Goal: Information Seeking & Learning: Learn about a topic

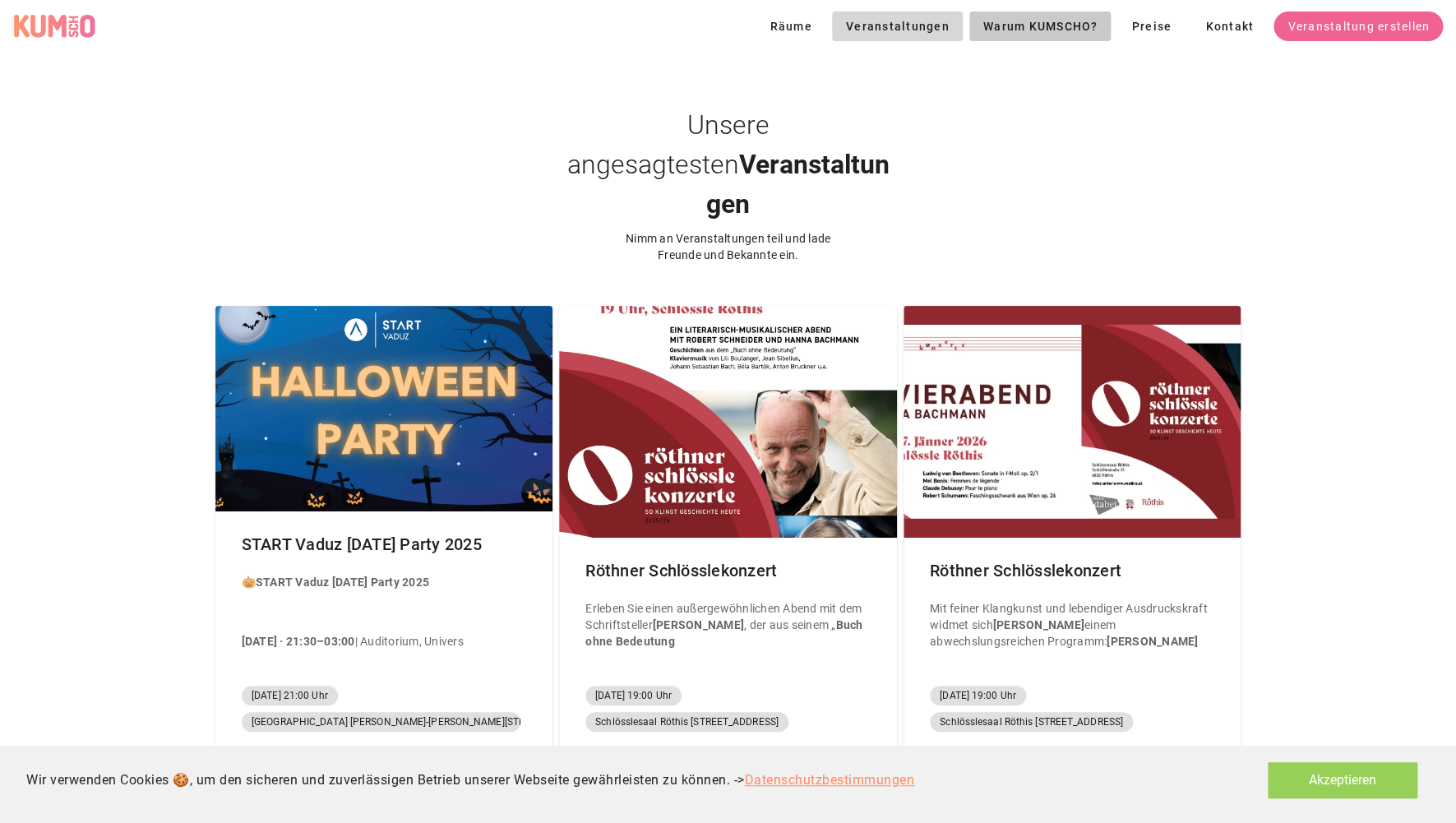
click at [1026, 28] on span "Warum KUMSCHO?" at bounding box center [1039, 26] width 116 height 13
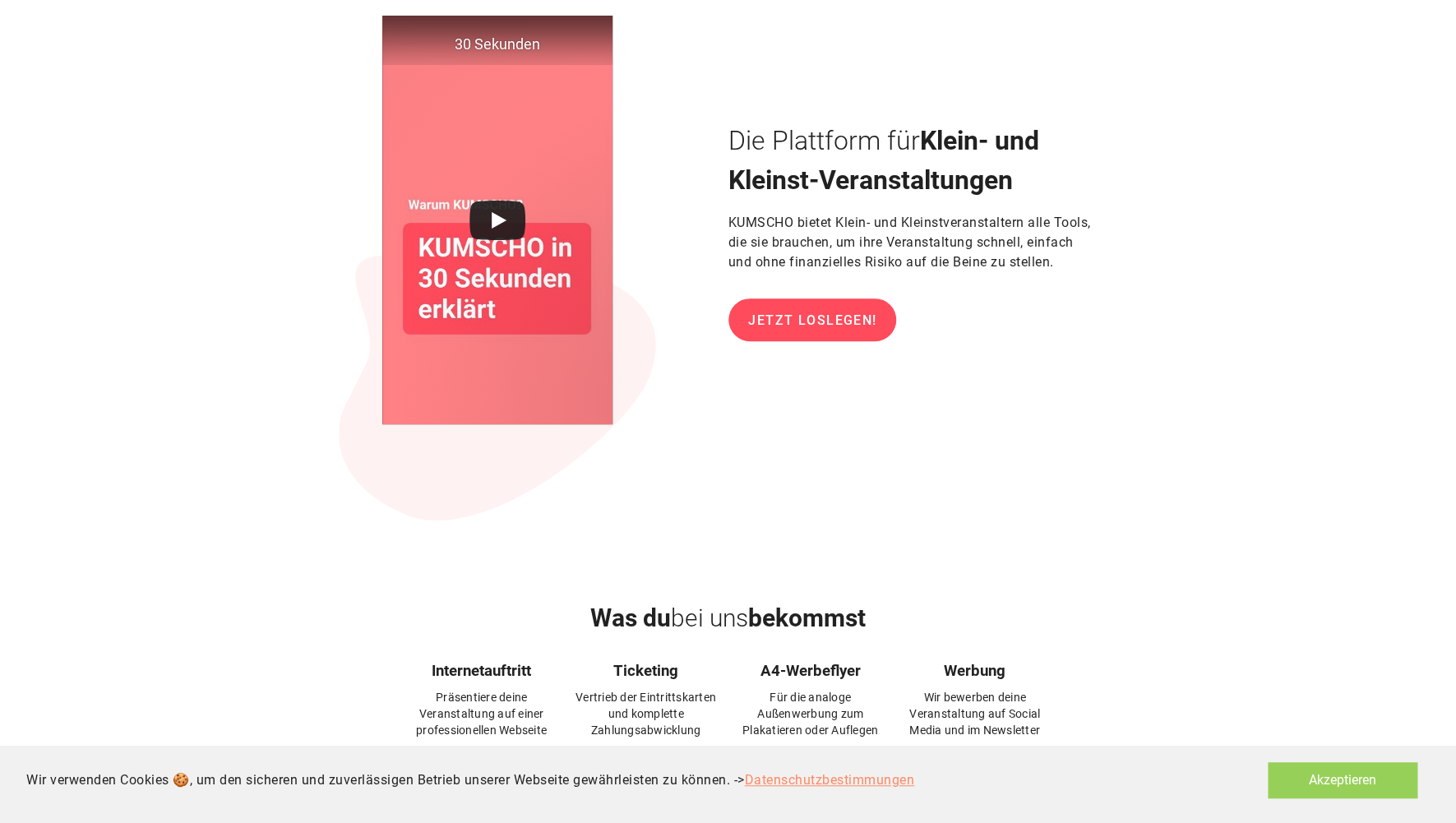
scroll to position [91, 0]
drag, startPoint x: 1359, startPoint y: 816, endPoint x: 1356, endPoint y: 804, distance: 12.4
click at [1358, 813] on div "Wir verwenden Cookies 🍪, um den sicheren und zuverlässigen Betrieb unserer Webs…" at bounding box center [728, 784] width 1456 height 78
click at [1353, 790] on button "Akzeptieren" at bounding box center [1342, 780] width 150 height 36
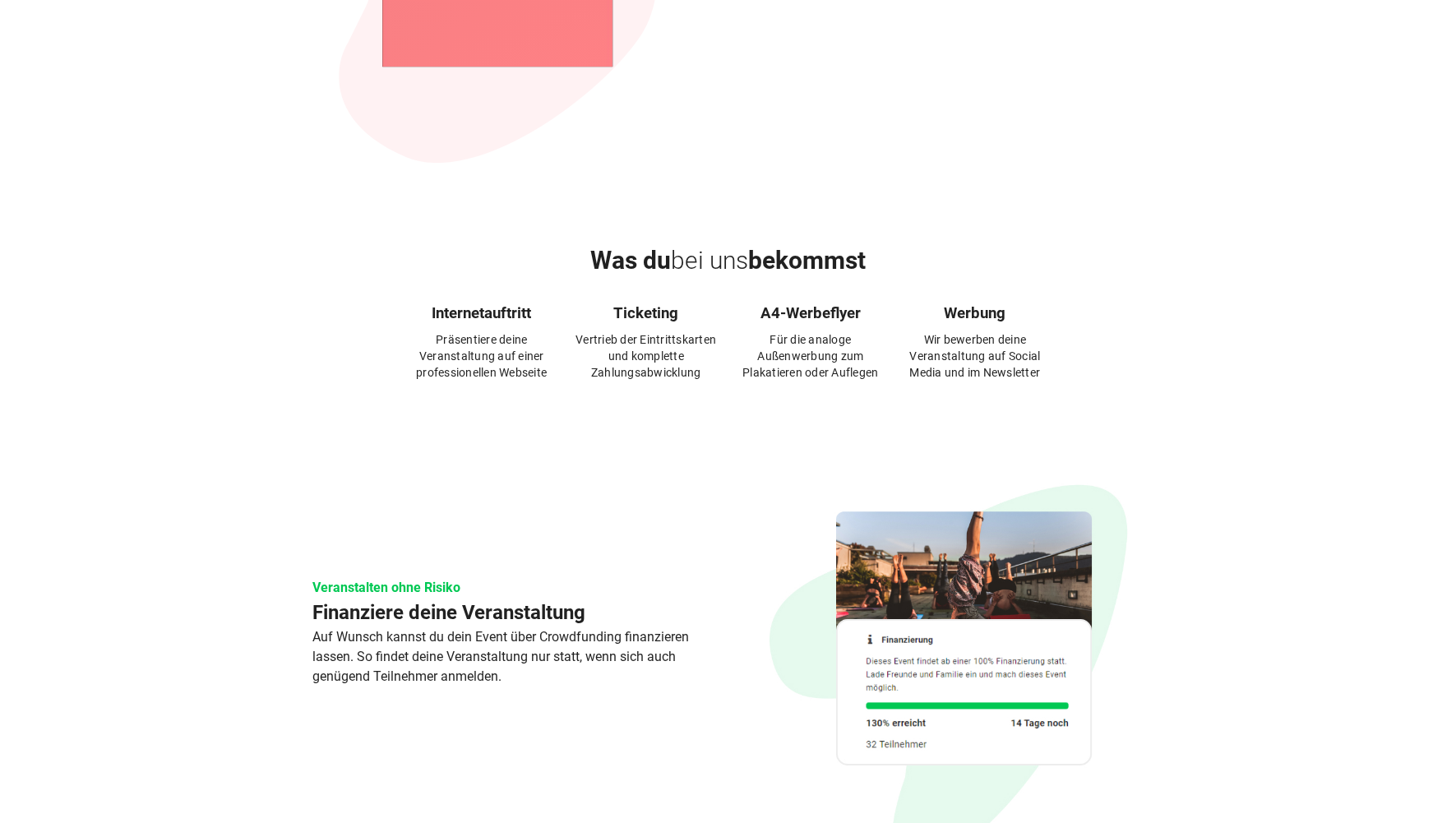
scroll to position [0, 0]
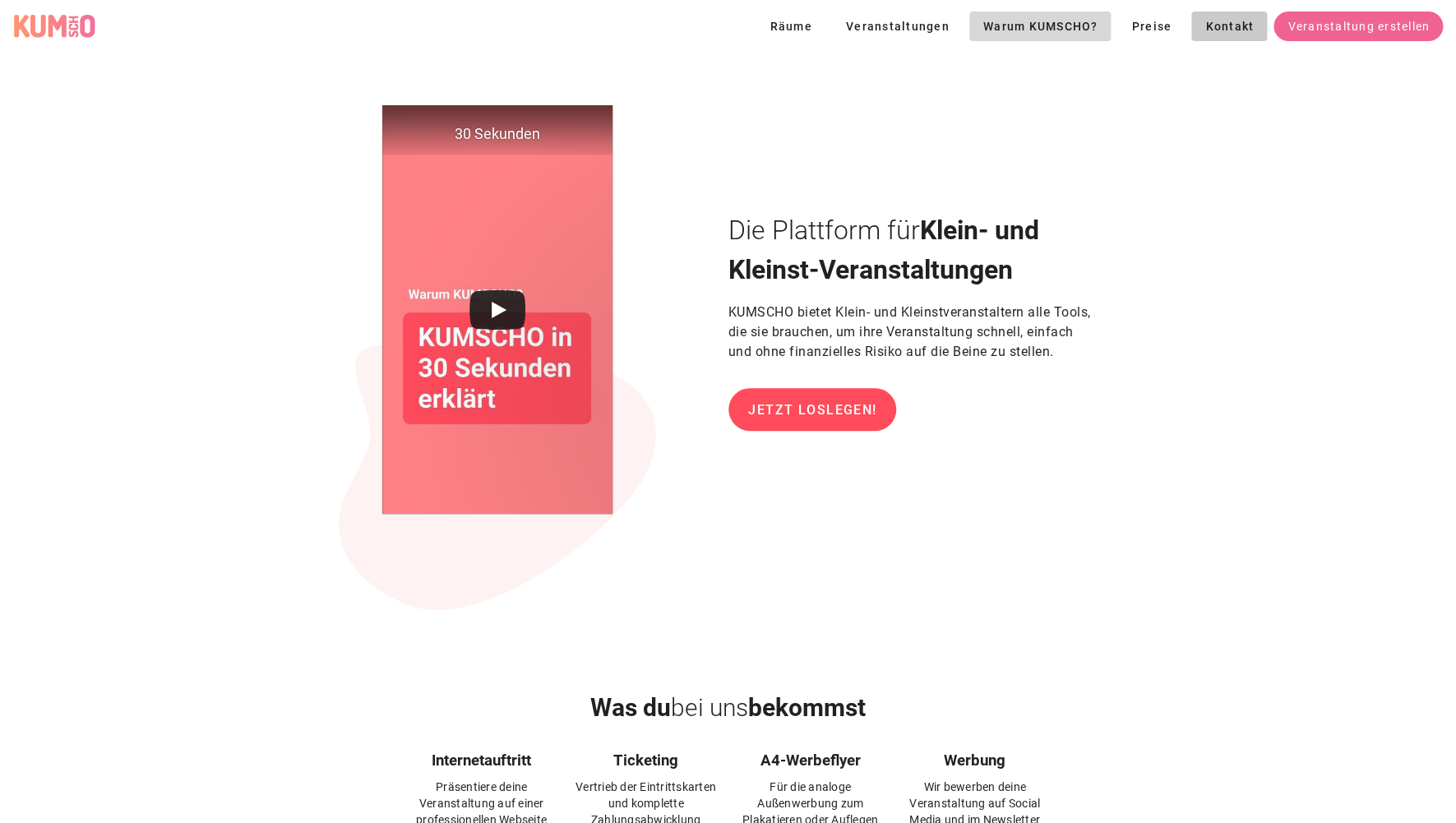
click at [1225, 31] on span "Kontakt" at bounding box center [1229, 26] width 49 height 13
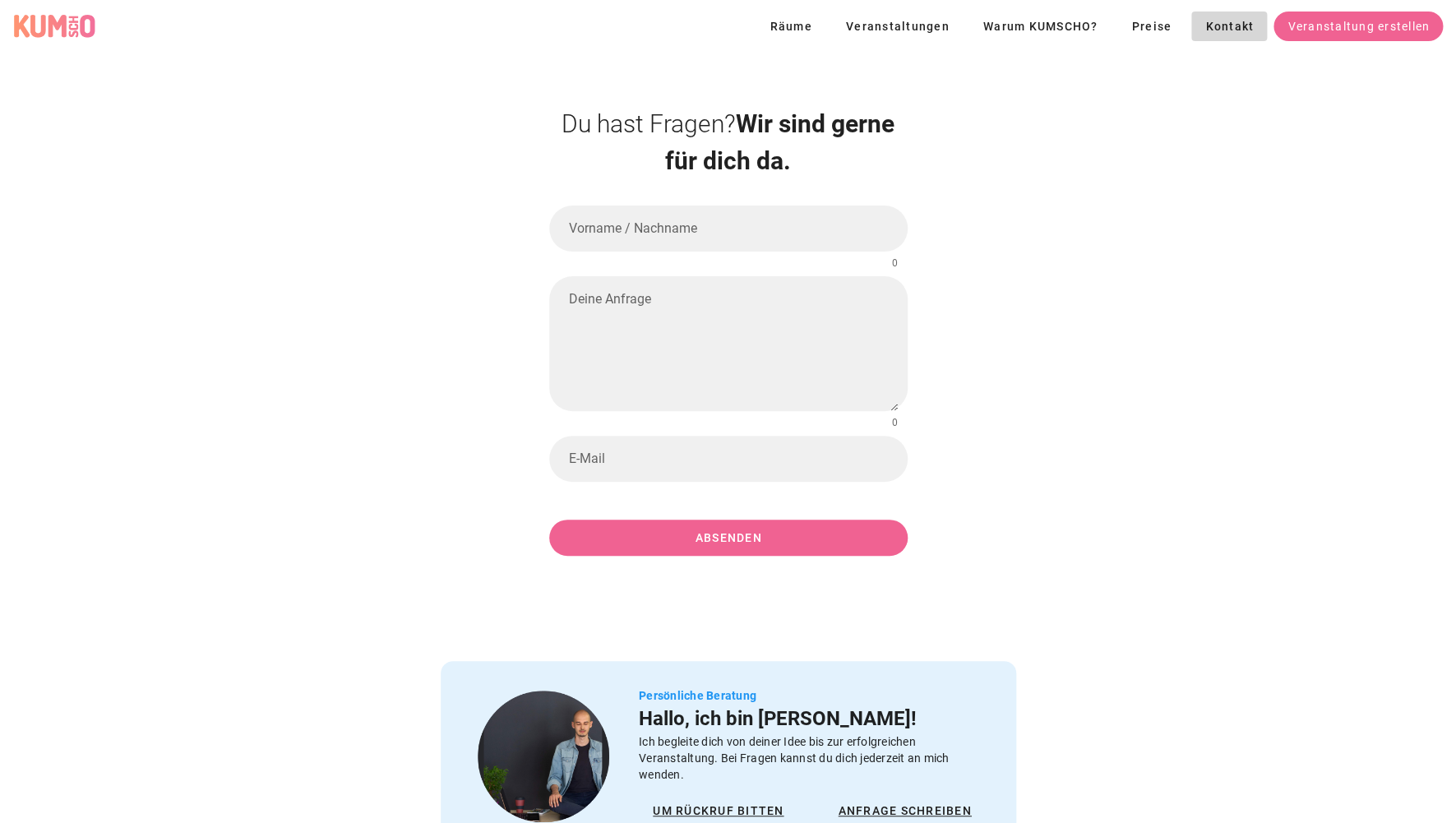
scroll to position [249, 0]
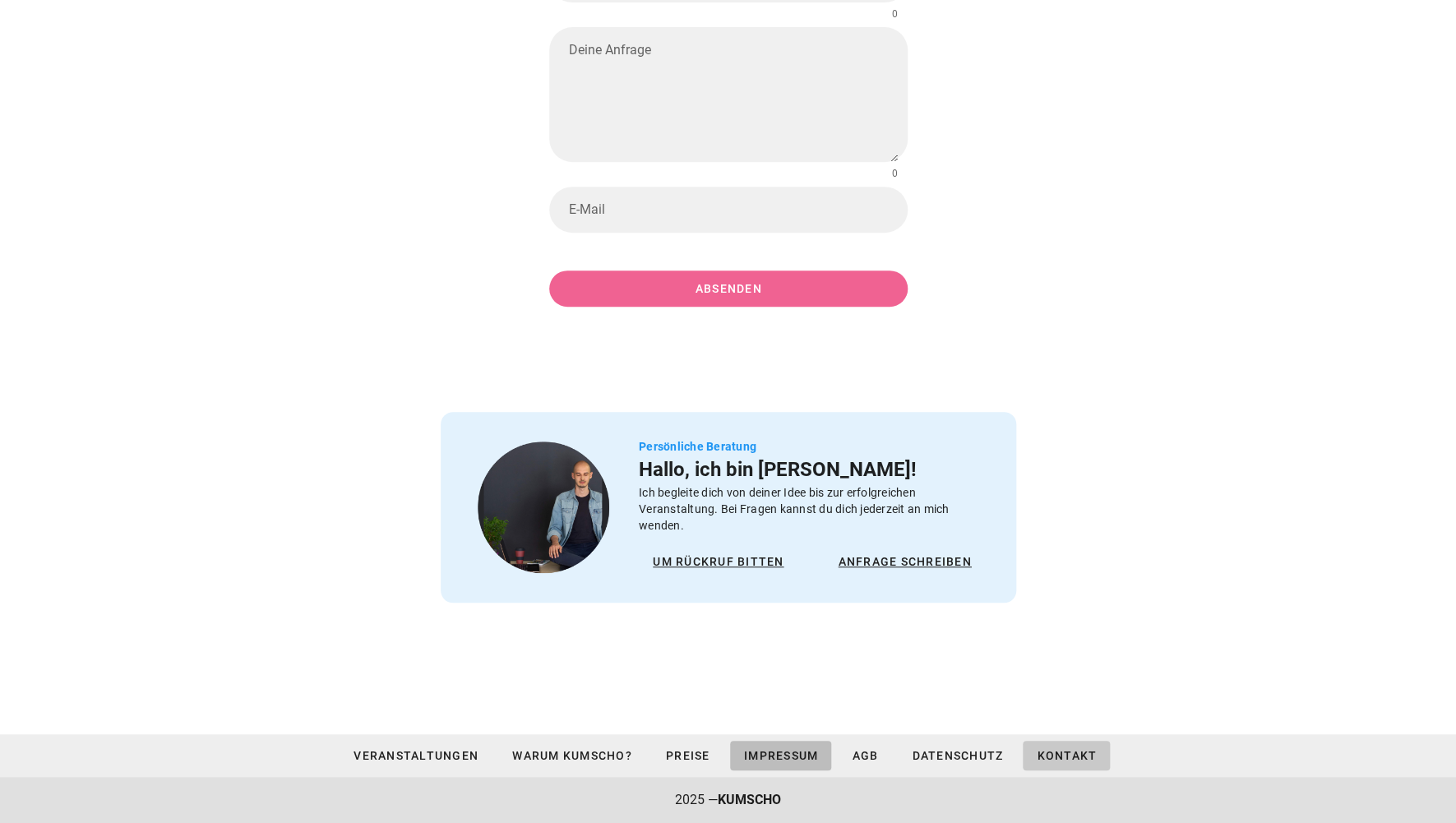
click at [785, 760] on span "Impressum" at bounding box center [781, 755] width 76 height 13
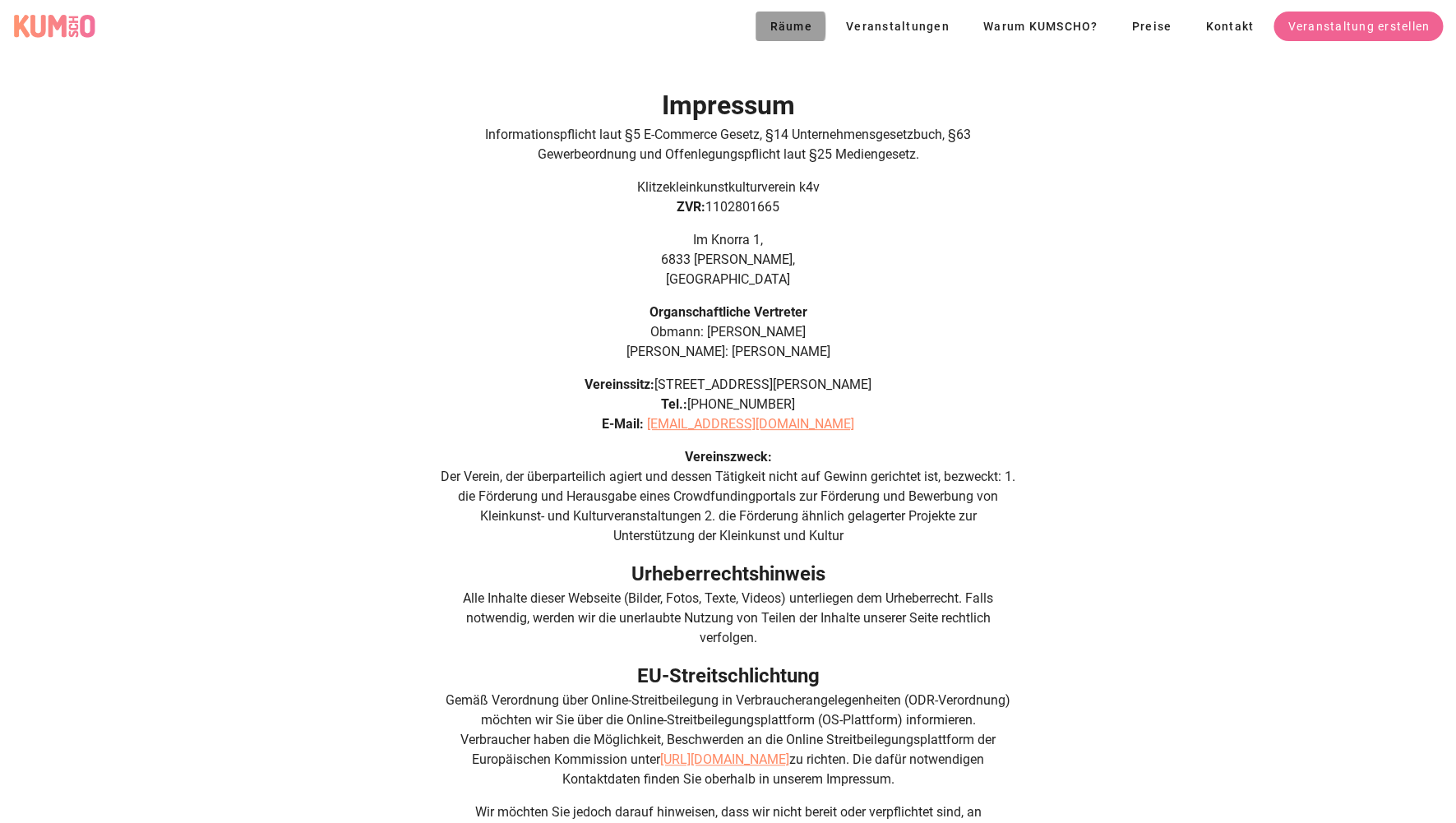
click at [792, 28] on span "Räume" at bounding box center [789, 26] width 43 height 13
click at [1142, 24] on span "Preise" at bounding box center [1150, 25] width 41 height 13
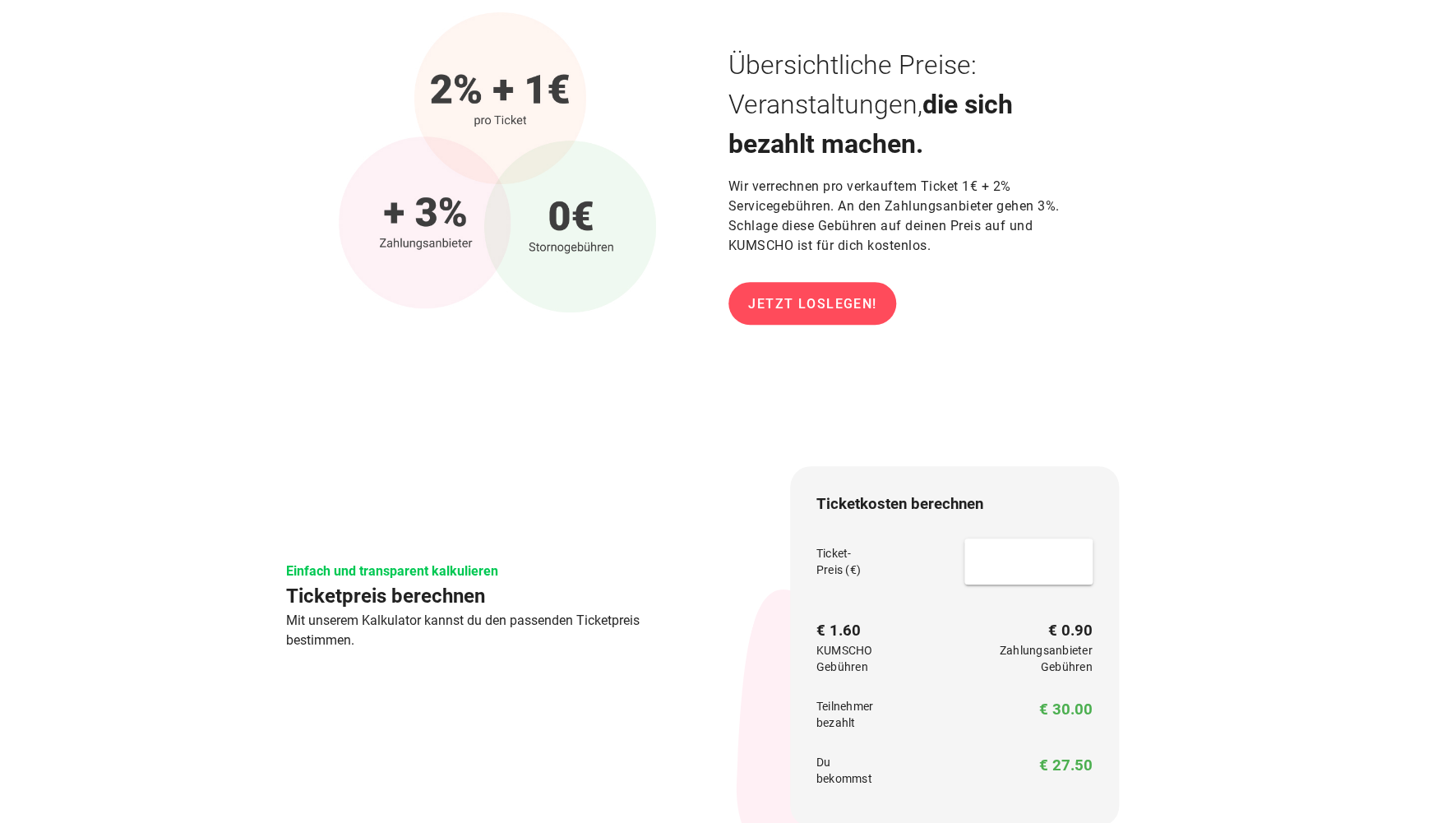
scroll to position [133, 0]
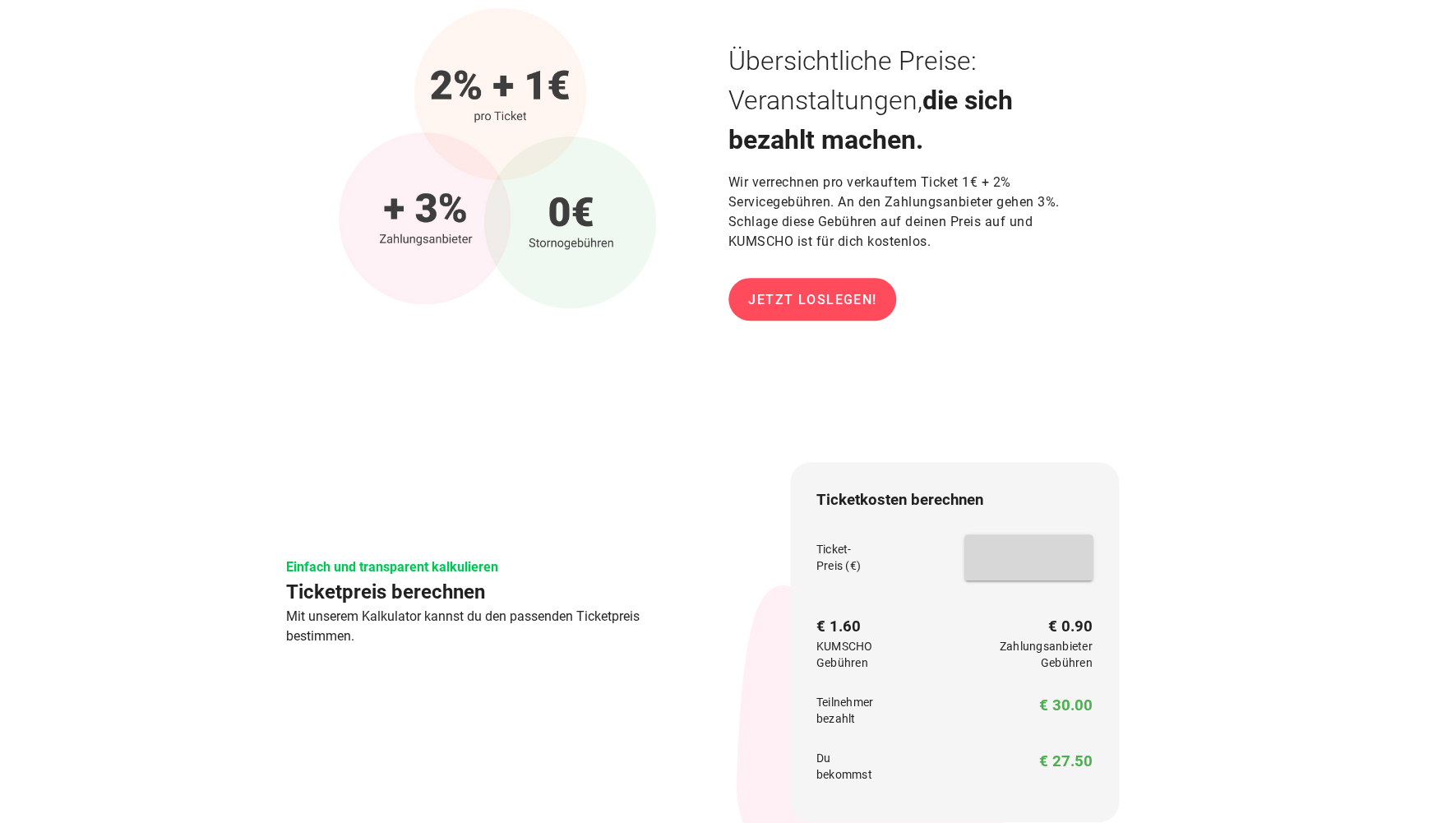
click at [1048, 562] on input "**" at bounding box center [1028, 558] width 108 height 26
type input "***"
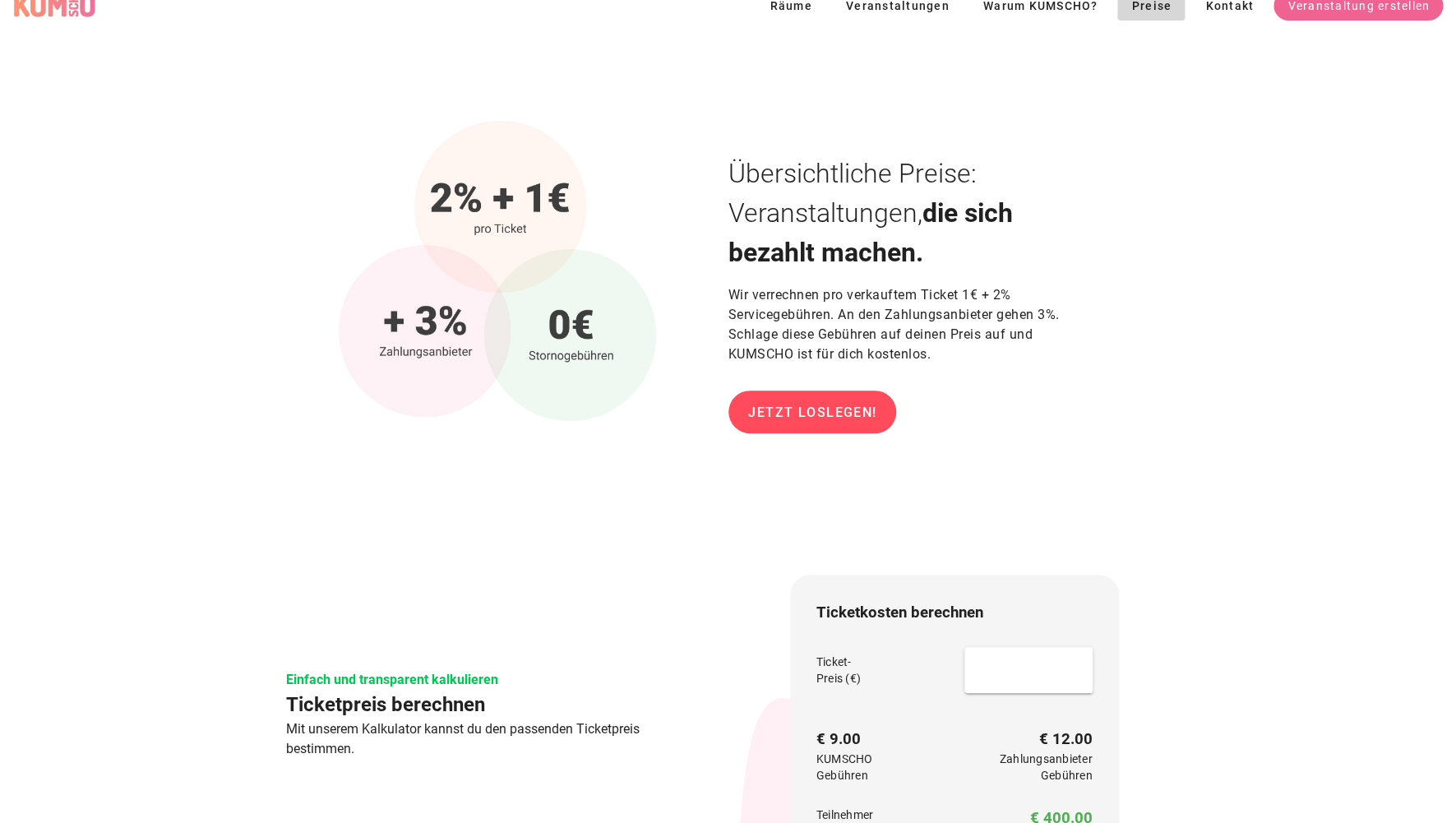
scroll to position [8, 0]
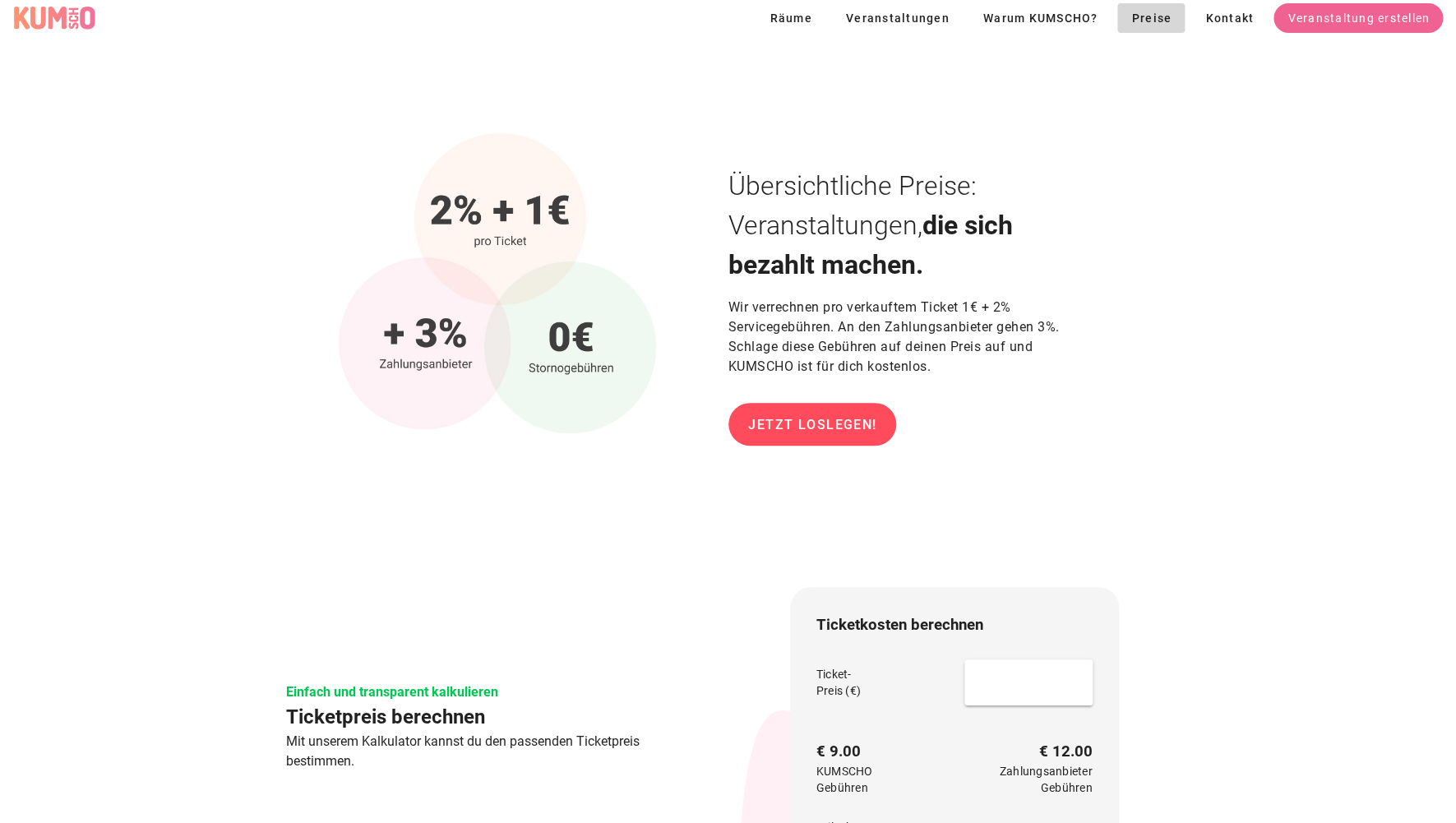
click at [909, 311] on p "Wir verrechnen pro verkauftem Ticket 1€ + 2% Servicegebühren. An den Zahlungsan…" at bounding box center [913, 338] width 370 height 105
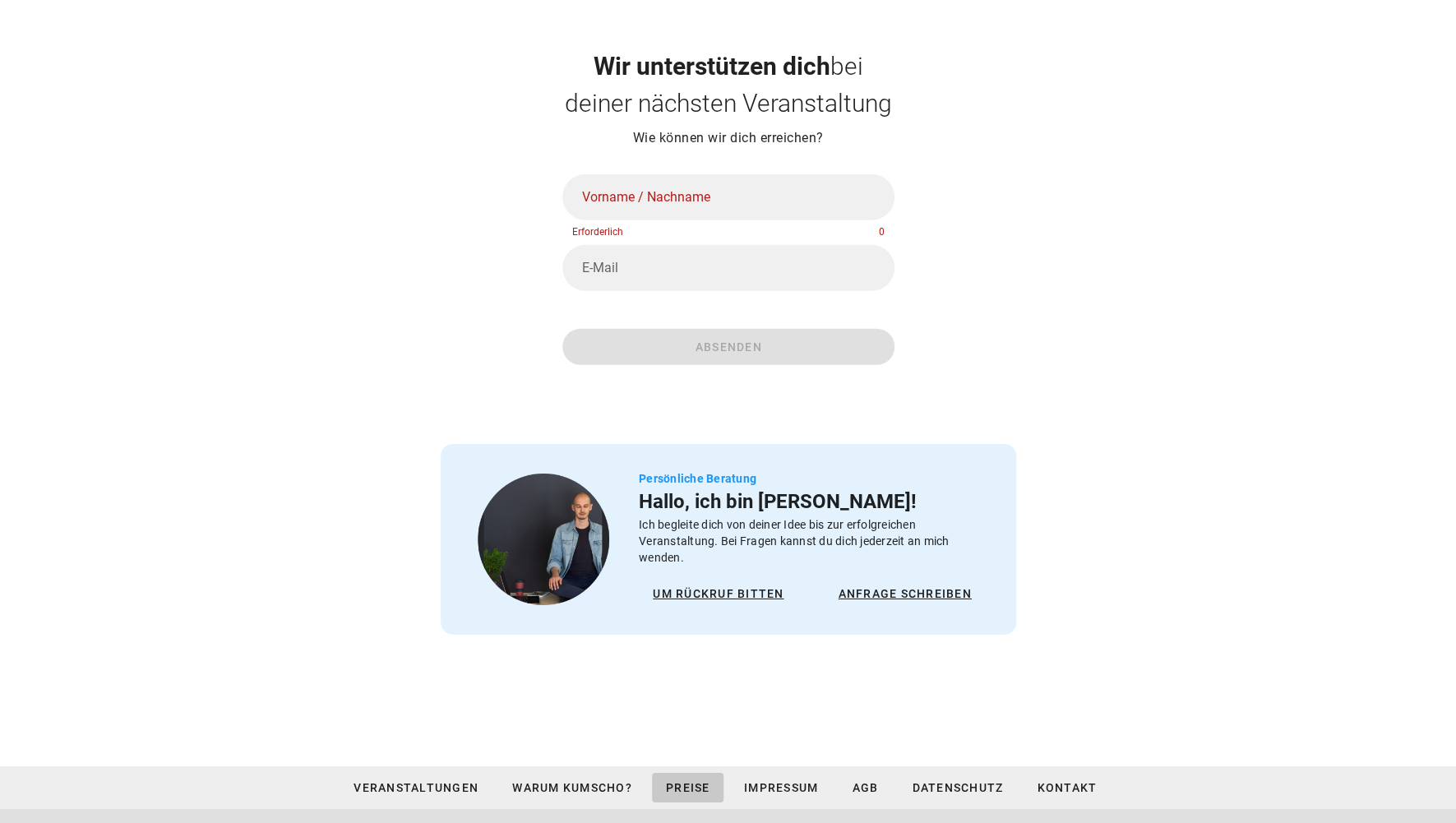
scroll to position [2187, 0]
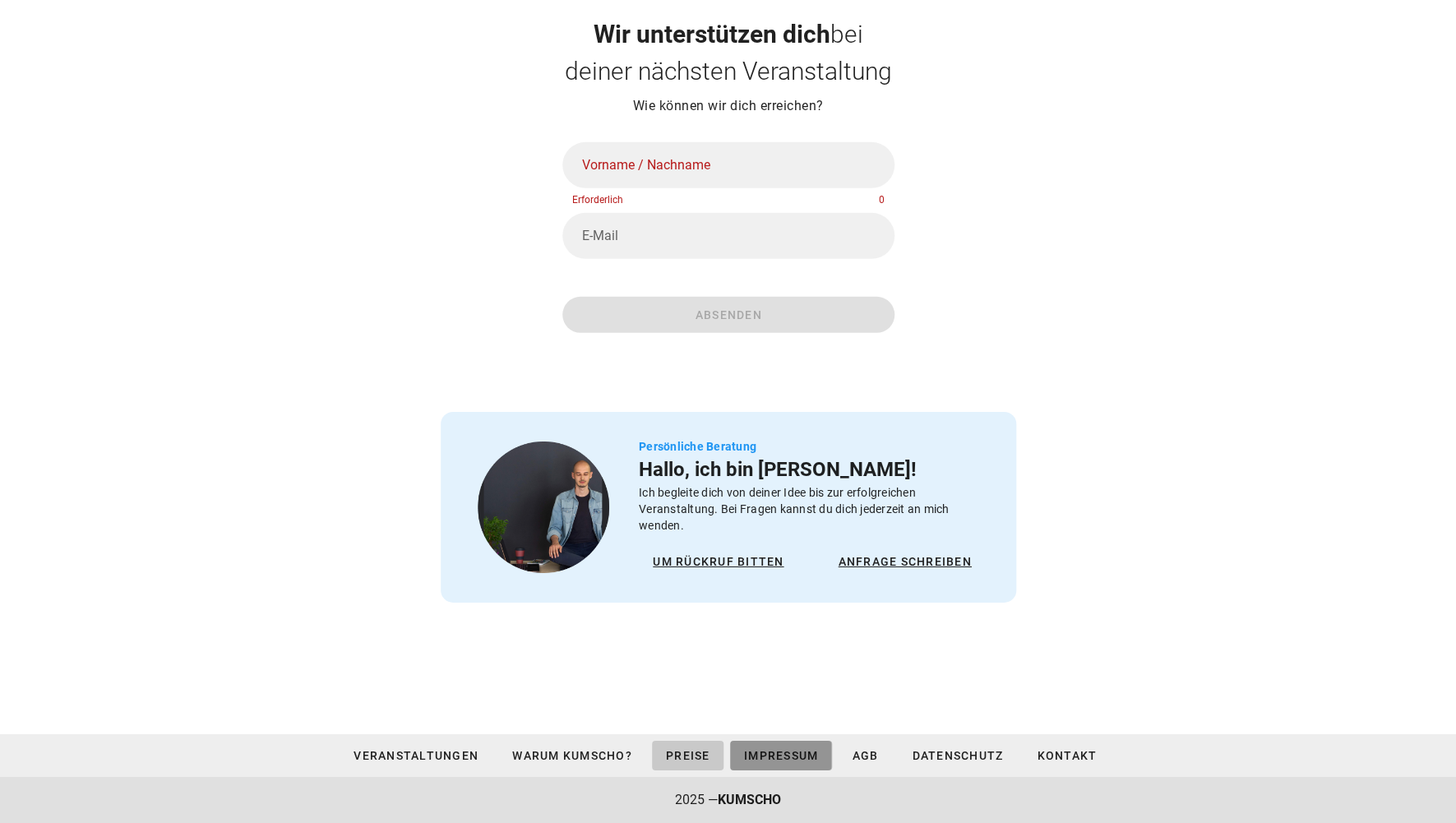
click at [784, 765] on link "Impressum" at bounding box center [781, 755] width 102 height 30
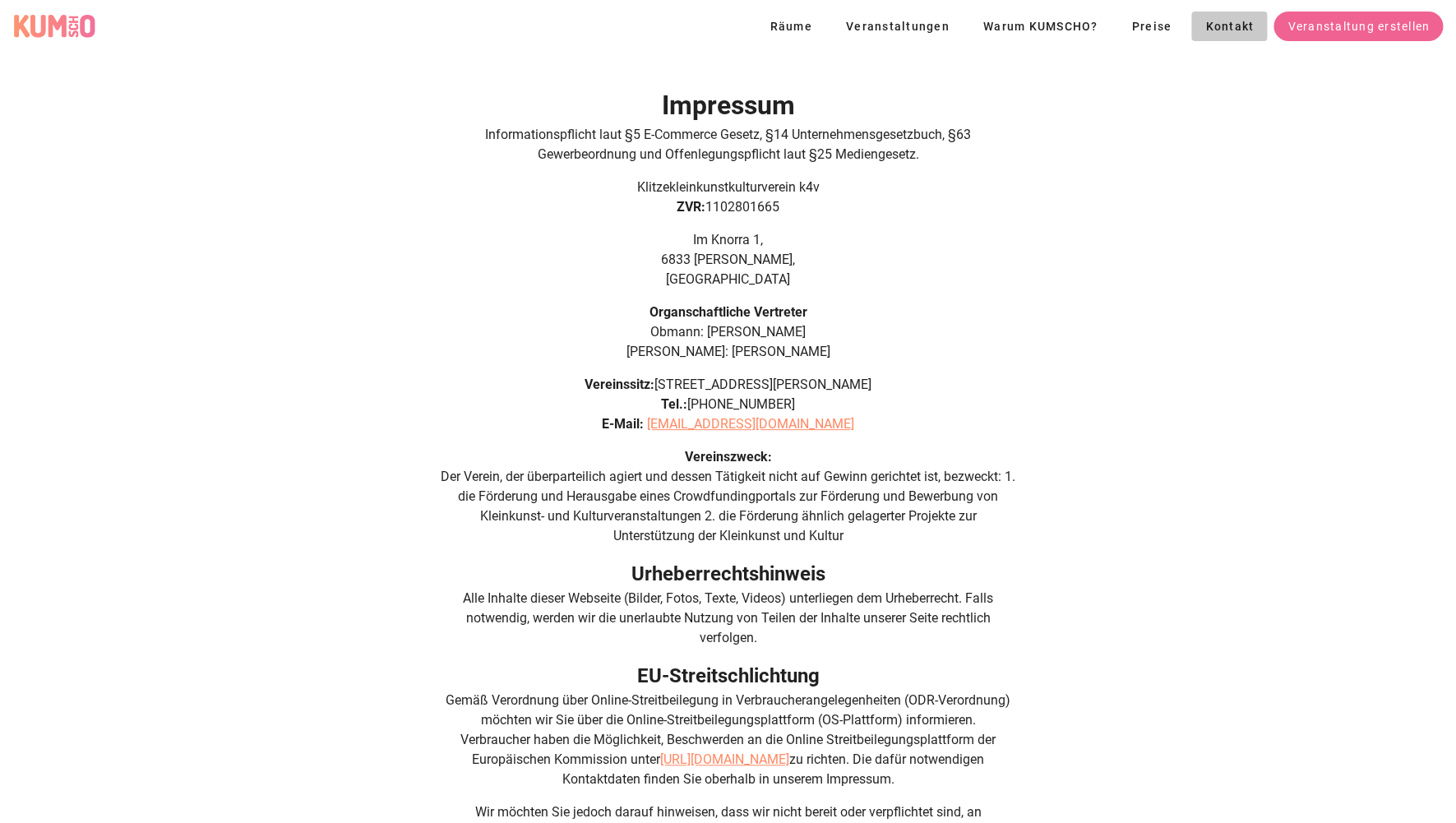
click at [1233, 33] on span "Kontakt" at bounding box center [1229, 26] width 49 height 13
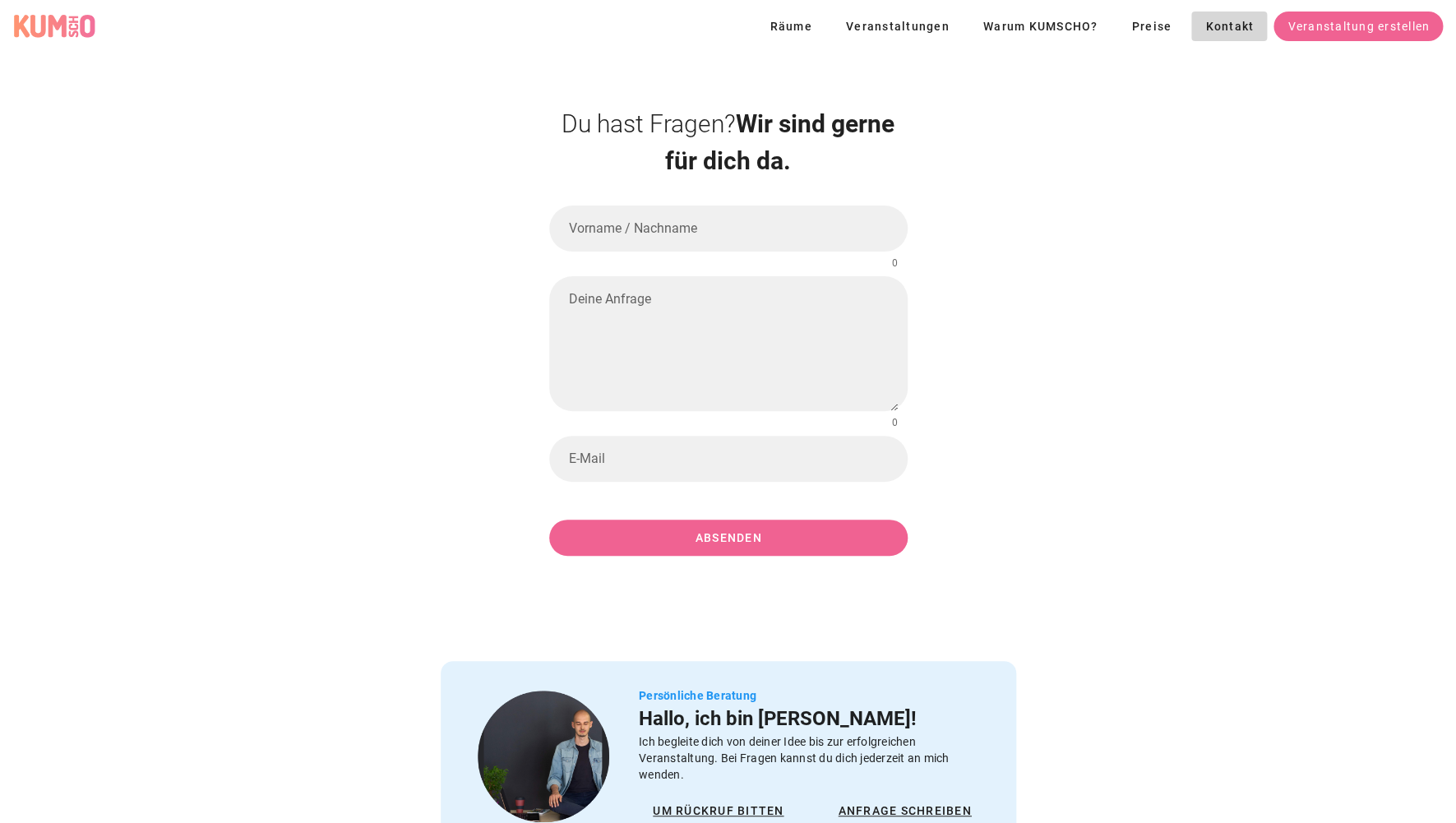
scroll to position [249, 0]
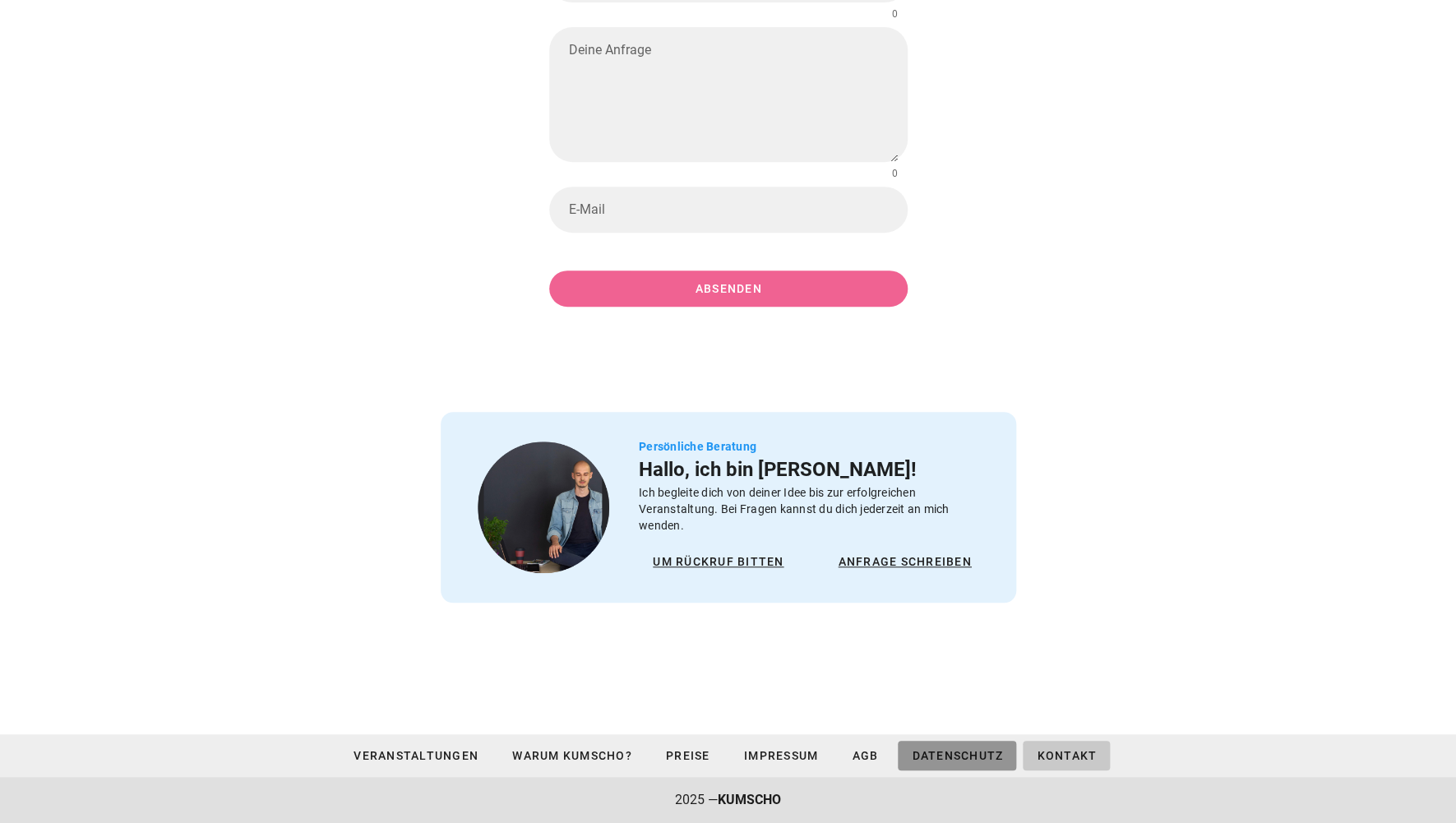
click at [976, 755] on span "Datenschutz" at bounding box center [957, 755] width 92 height 13
